Goal: Task Accomplishment & Management: Manage account settings

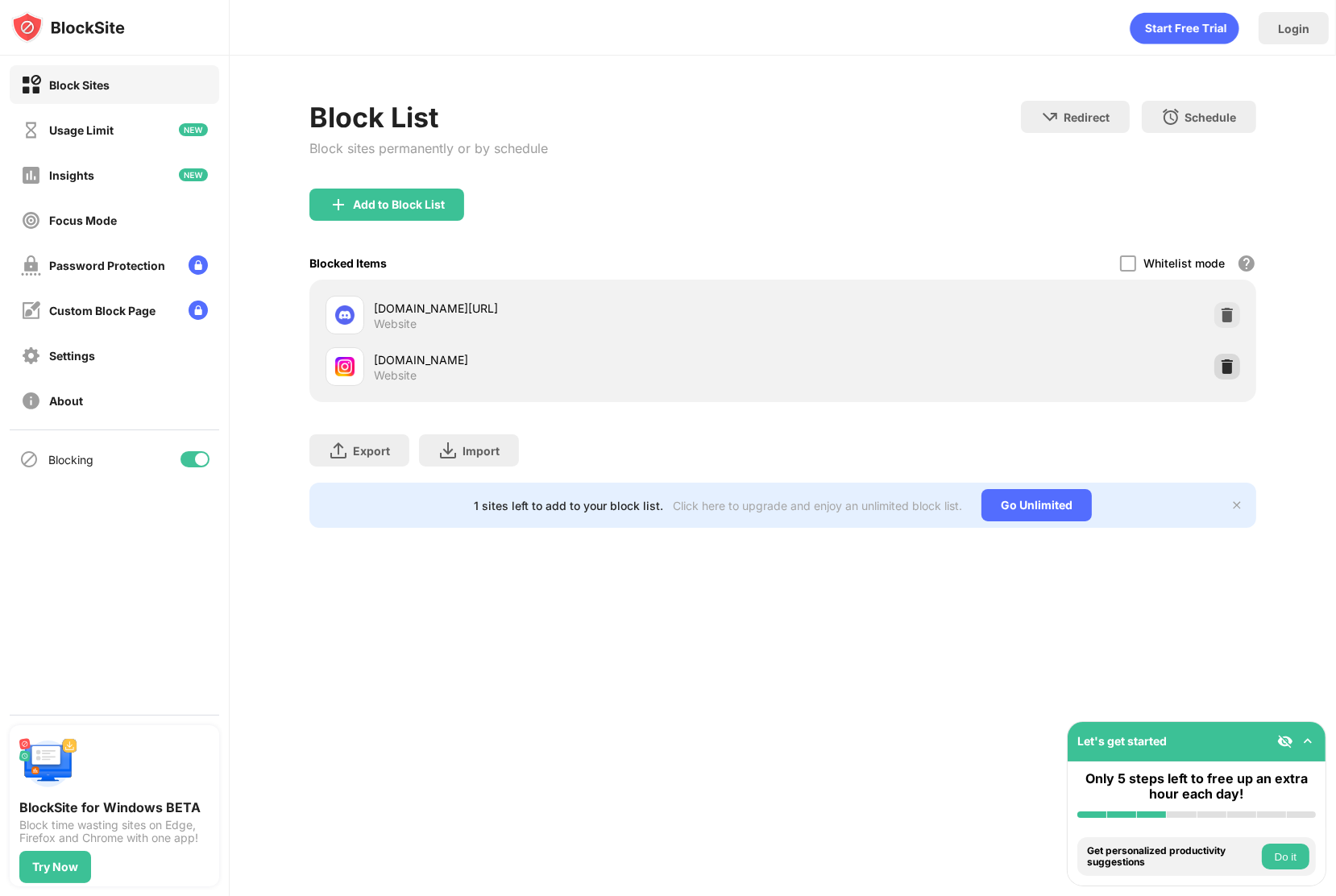
click at [1224, 368] on img at bounding box center [1227, 366] width 16 height 16
